Goal: Information Seeking & Learning: Learn about a topic

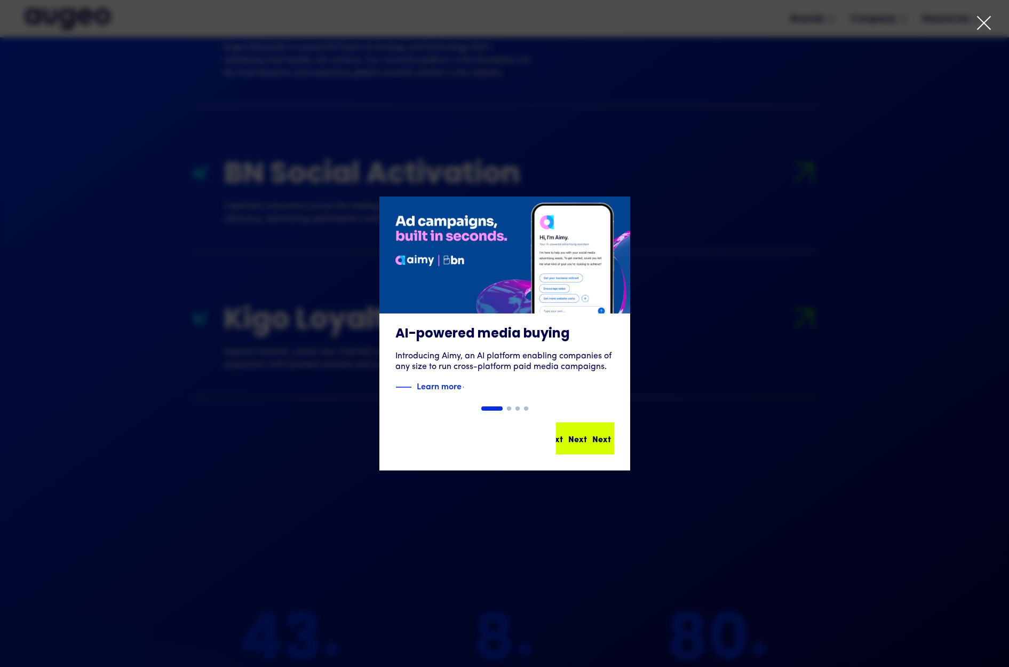
scroll to position [1643, 0]
click at [592, 436] on div "Next" at bounding box center [601, 438] width 19 height 13
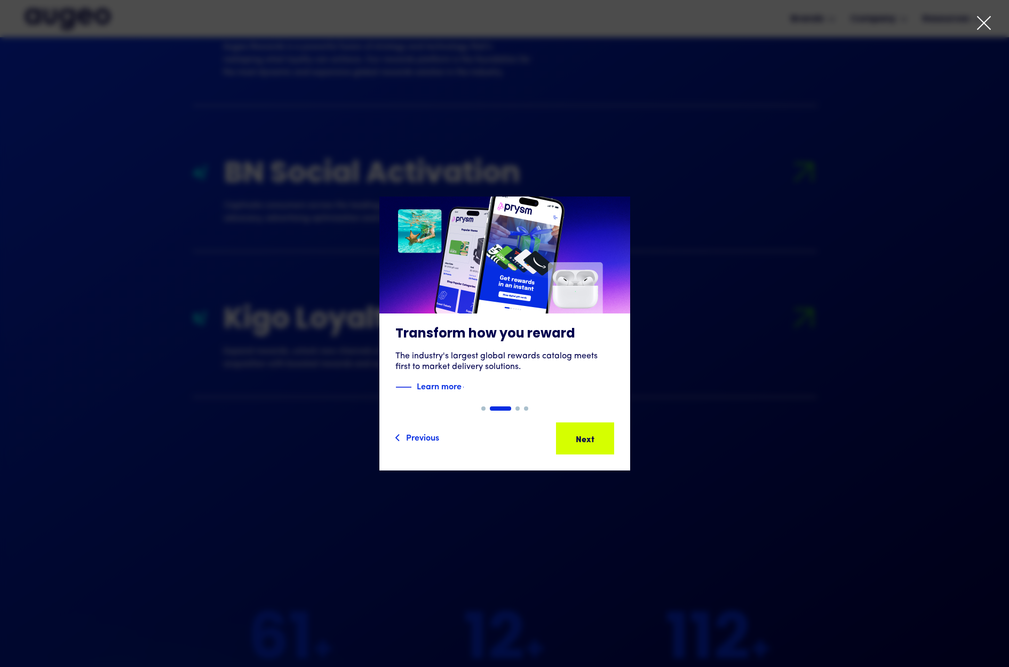
click at [590, 436] on div "Next Next Next Next" at bounding box center [589, 438] width 96 height 13
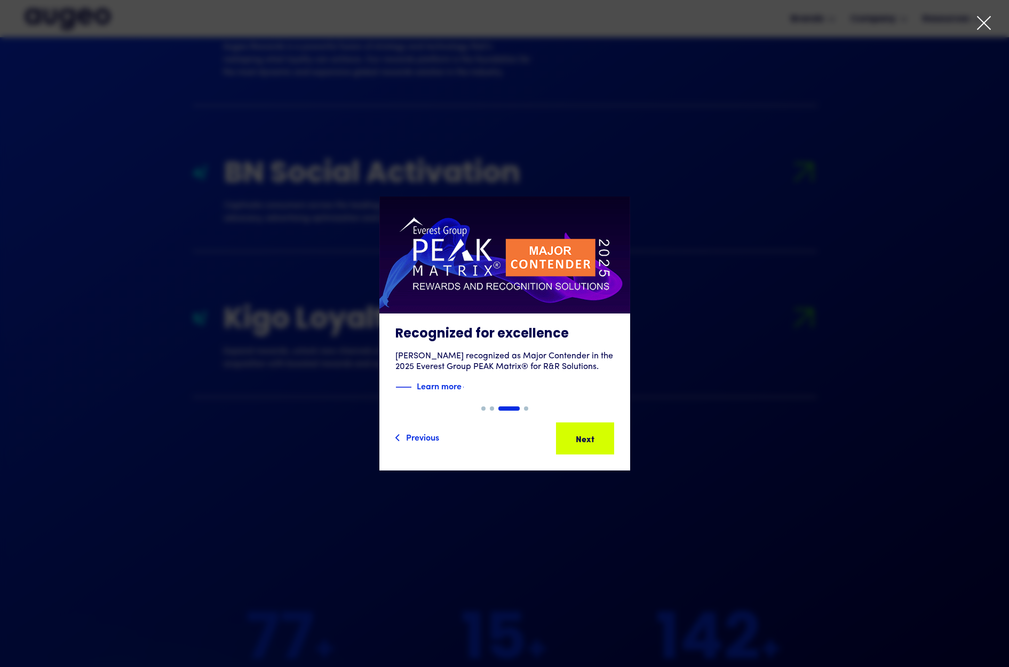
click at [590, 436] on div "Next Next Next Next" at bounding box center [590, 438] width 96 height 13
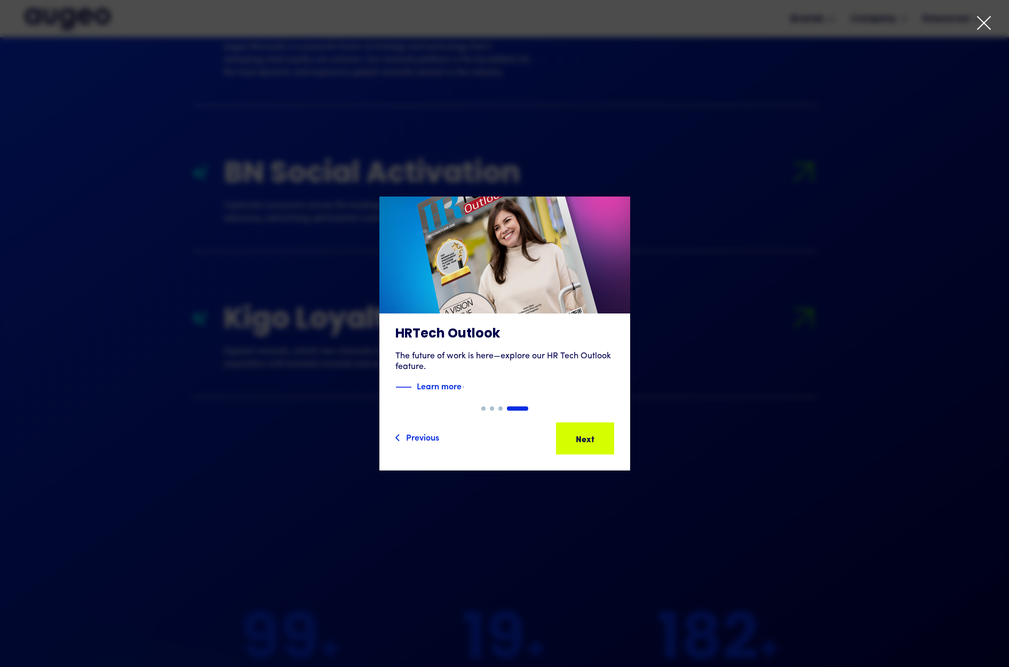
click at [590, 436] on div "Next Next Next Next" at bounding box center [589, 438] width 96 height 13
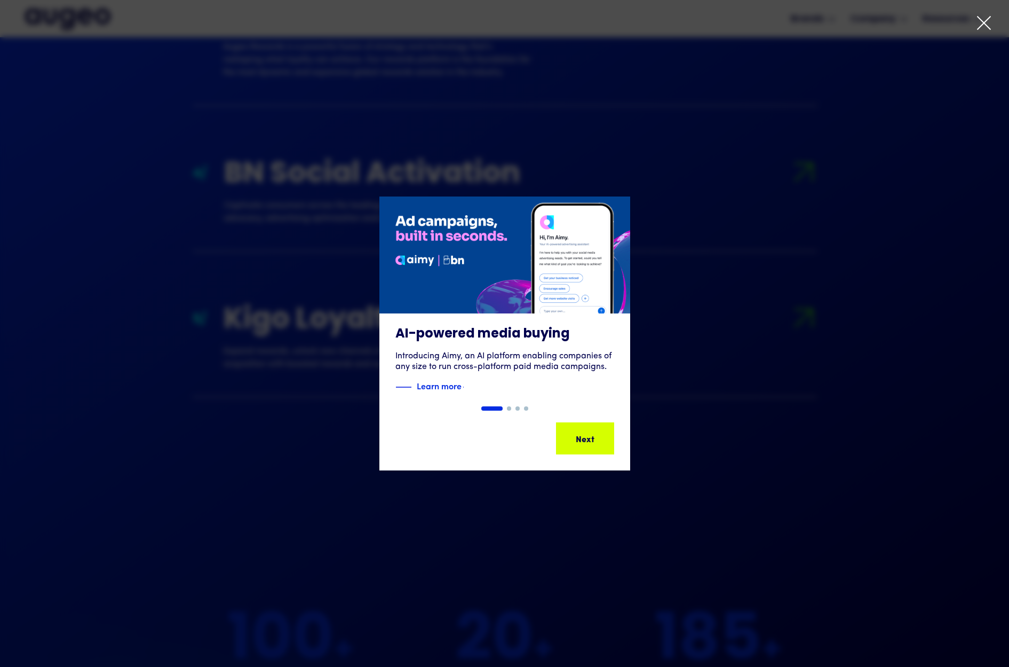
click at [985, 29] on icon at bounding box center [984, 23] width 16 height 16
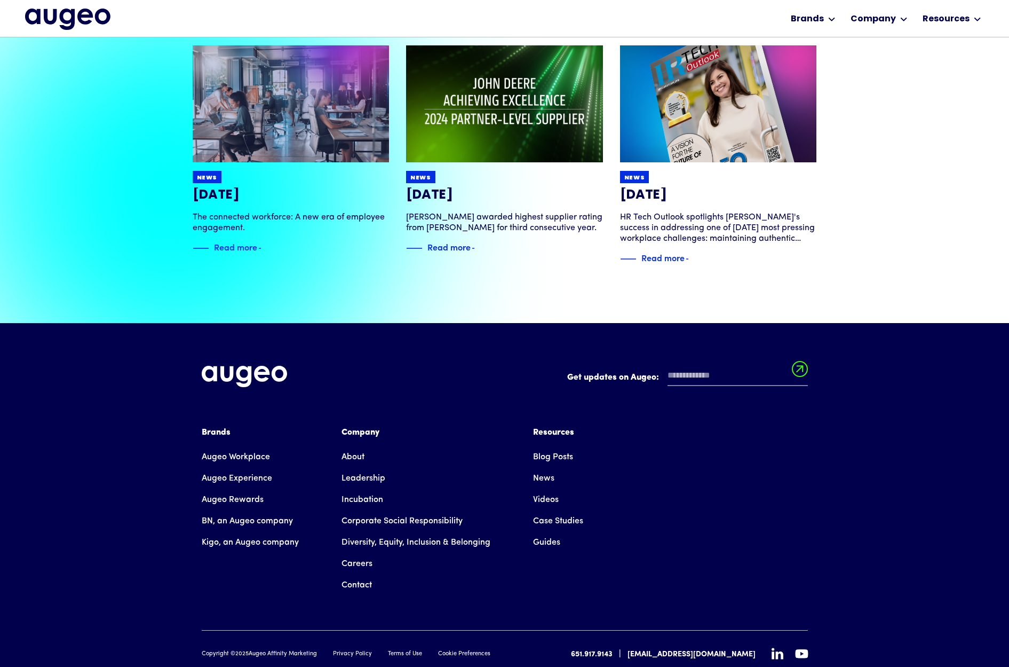
scroll to position [2439, 0]
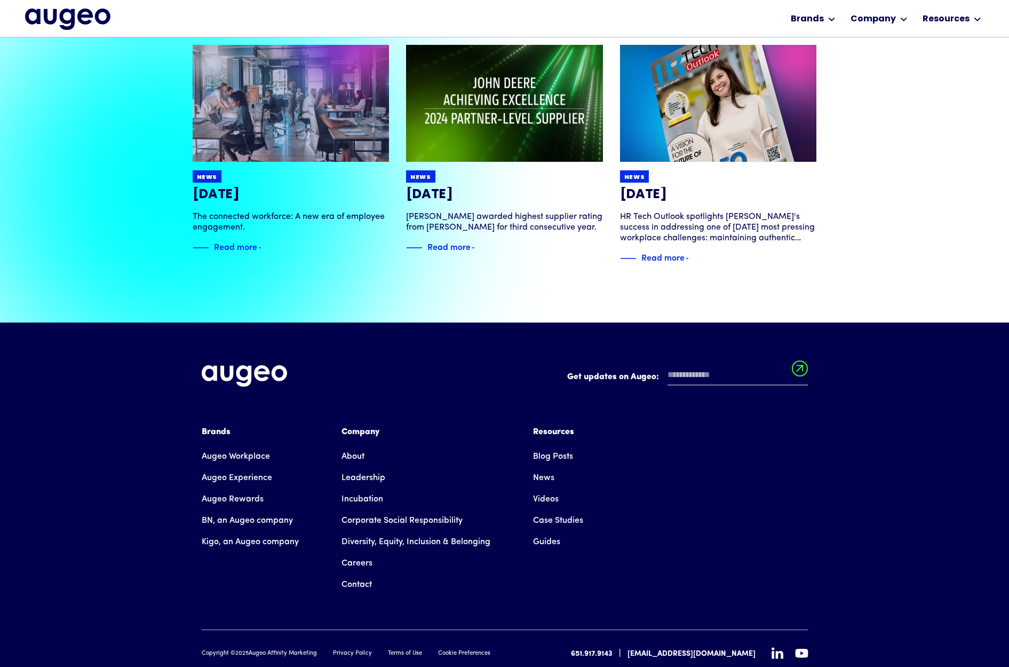
click at [354, 446] on link "About" at bounding box center [353, 456] width 23 height 21
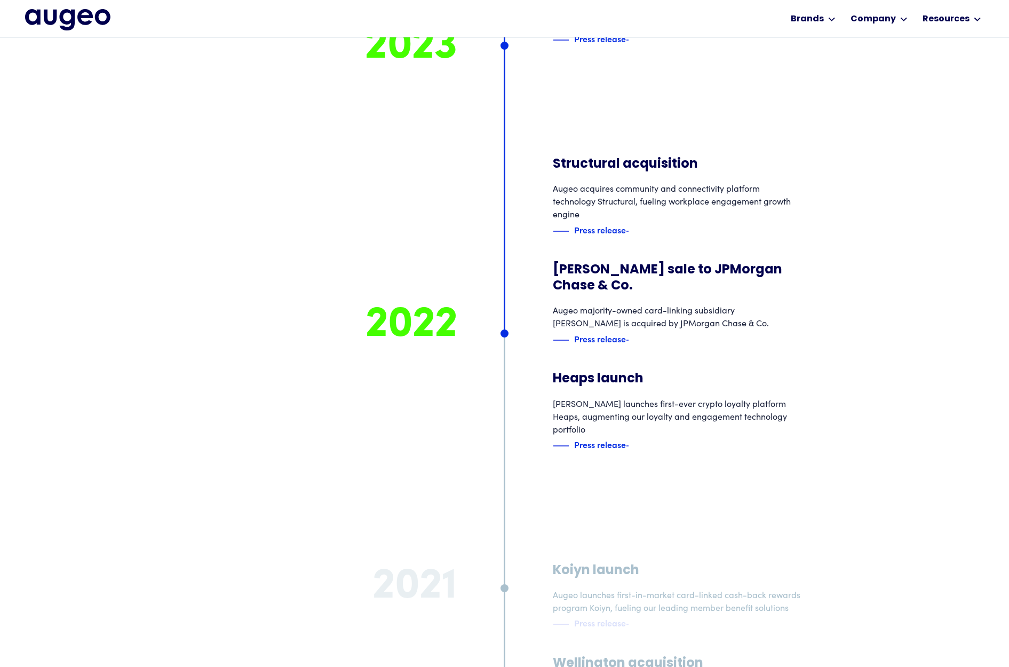
scroll to position [6030, 0]
click at [600, 331] on div "Press release" at bounding box center [579, 337] width 52 height 13
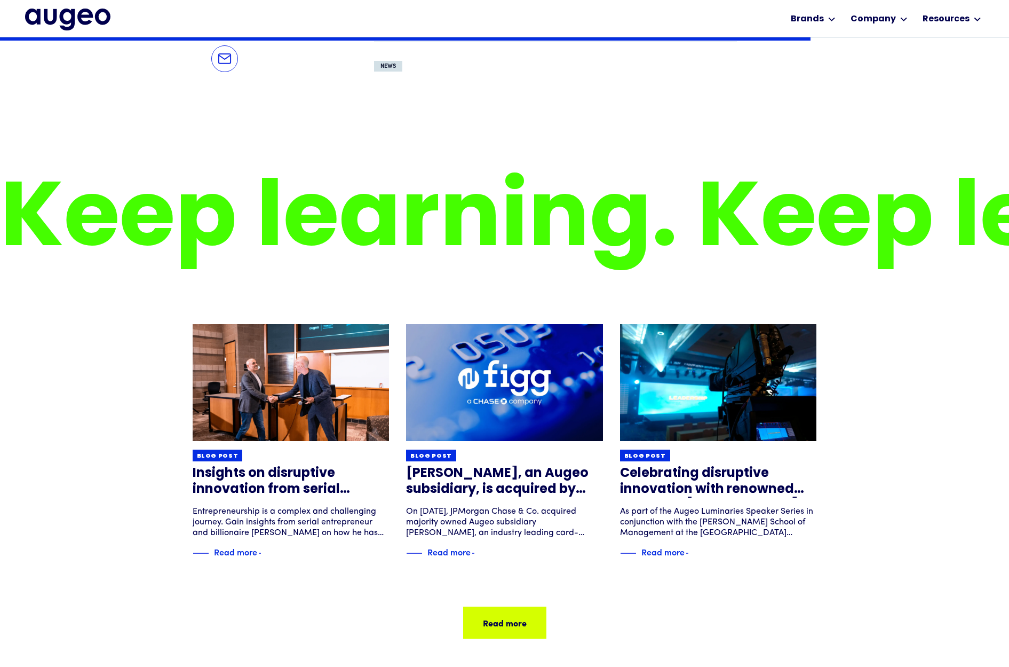
scroll to position [1423, 0]
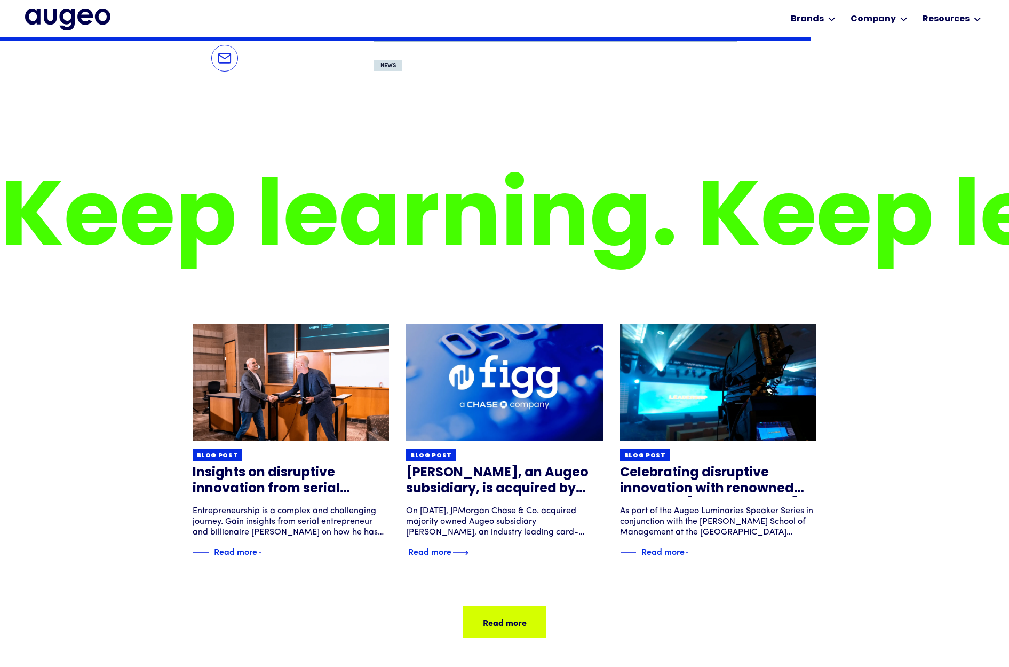
click at [440, 544] on div "Read more" at bounding box center [429, 550] width 43 height 13
